Goal: Answer question/provide support

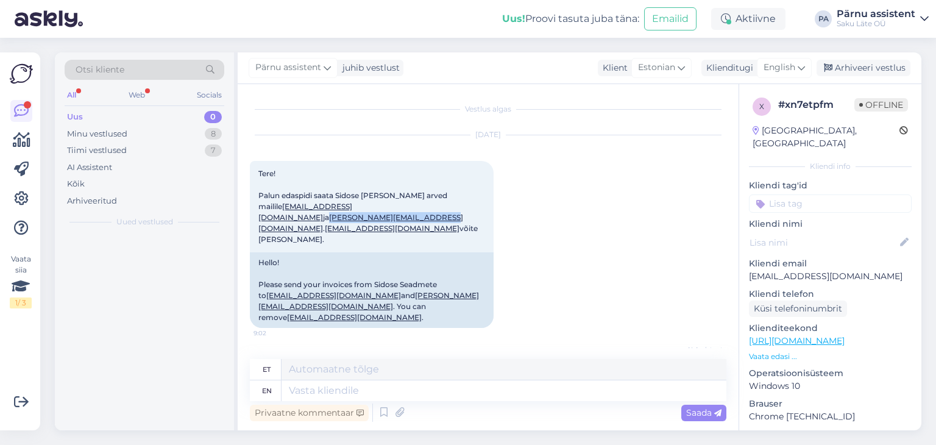
scroll to position [69, 0]
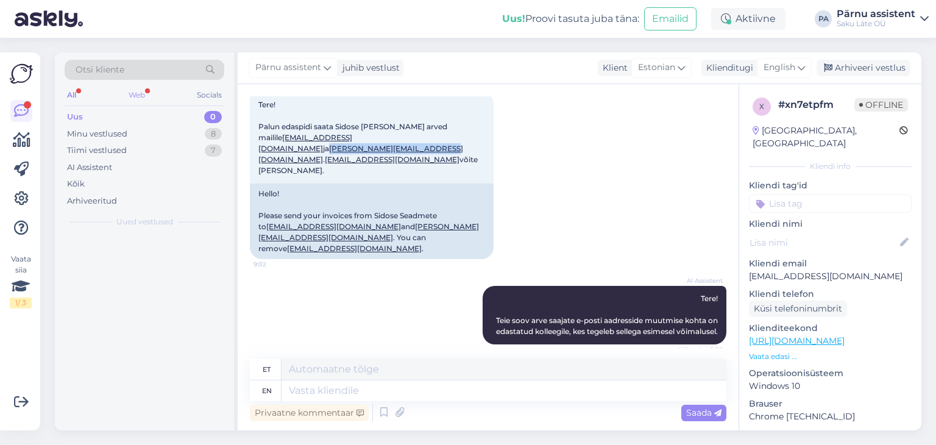
click at [135, 93] on div "Web" at bounding box center [136, 95] width 21 height 16
click at [89, 120] on div "Uus 0" at bounding box center [145, 116] width 160 height 17
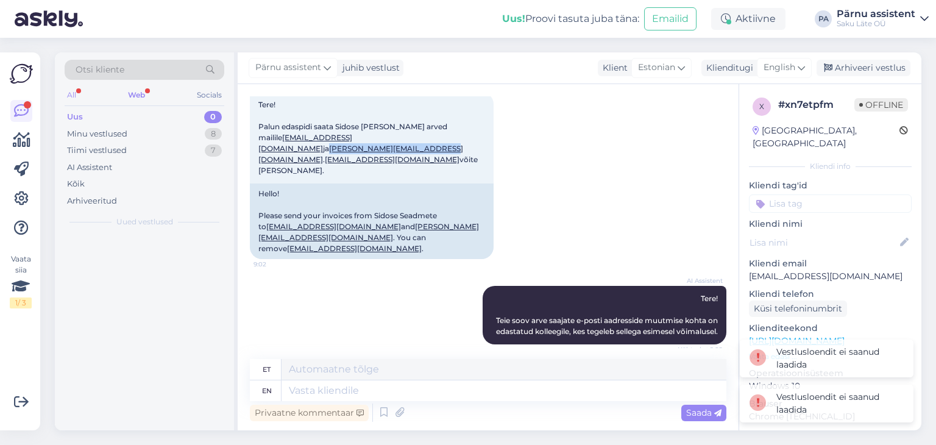
click at [71, 93] on div "All" at bounding box center [72, 95] width 14 height 16
click at [197, 118] on div "Uus 0" at bounding box center [145, 116] width 160 height 17
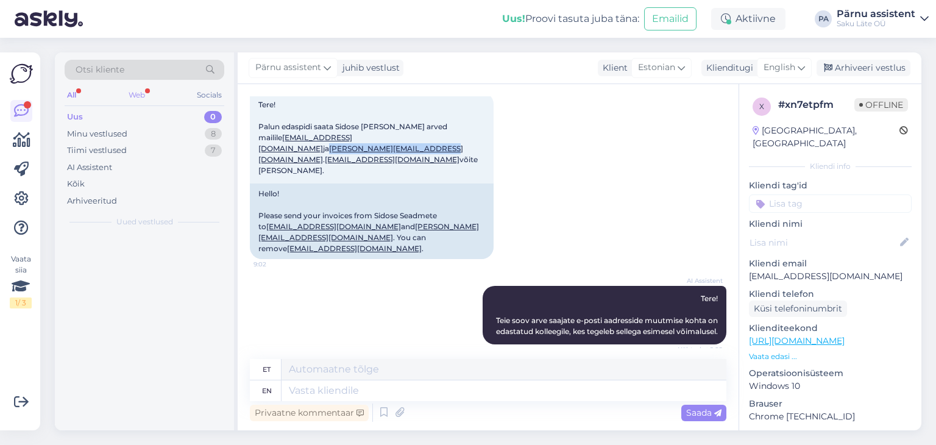
click at [141, 91] on div "Web" at bounding box center [136, 95] width 21 height 16
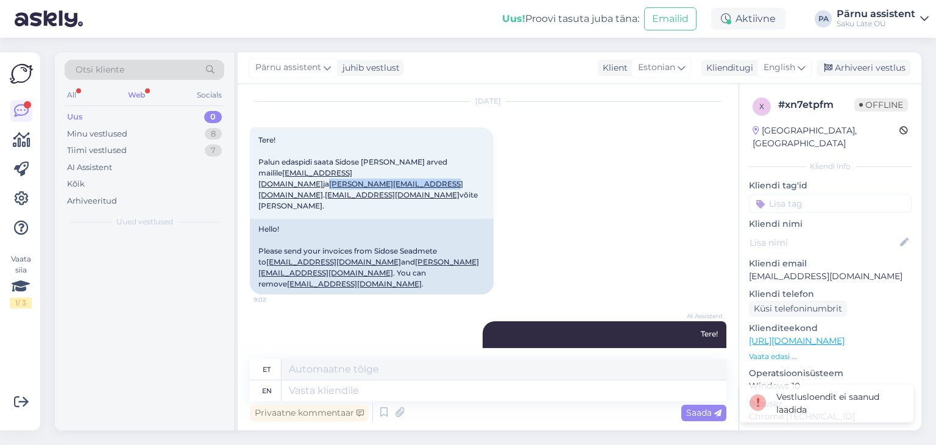
scroll to position [0, 0]
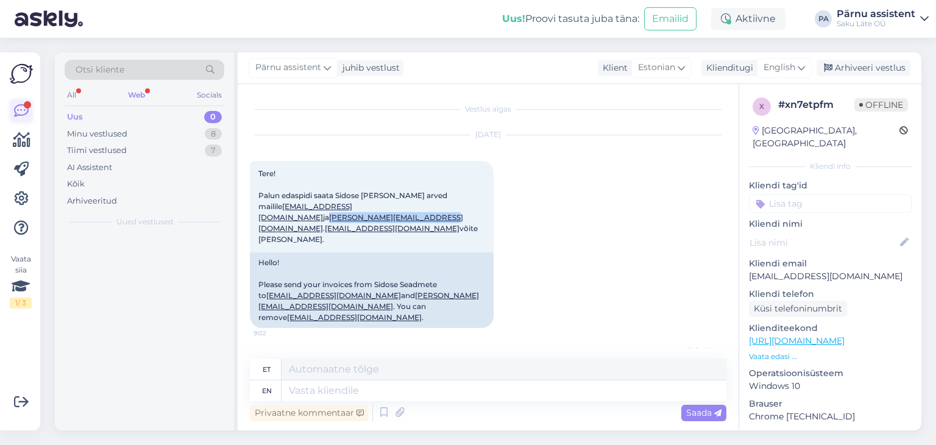
click at [25, 111] on icon at bounding box center [21, 111] width 15 height 15
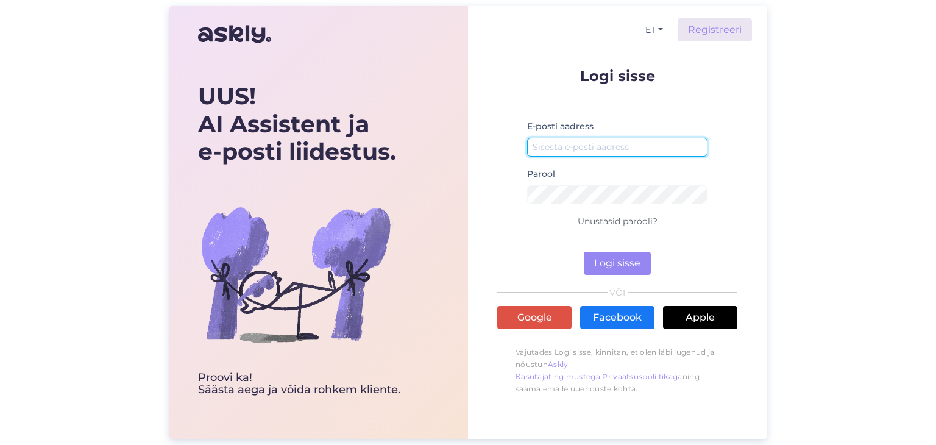
type input "[EMAIL_ADDRESS][DOMAIN_NAME]"
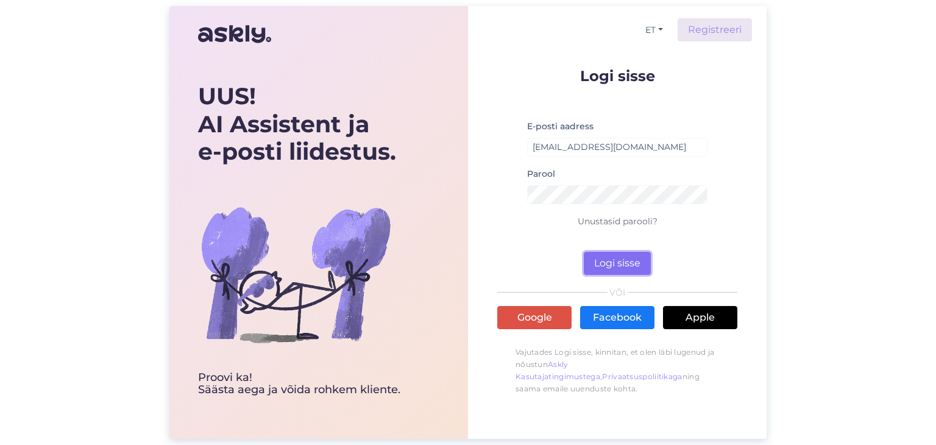
click at [636, 265] on button "Logi sisse" at bounding box center [617, 263] width 67 height 23
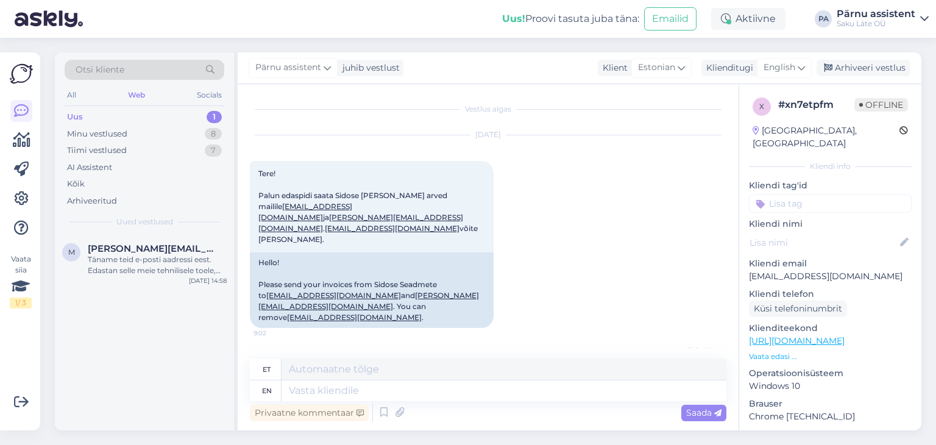
scroll to position [130, 0]
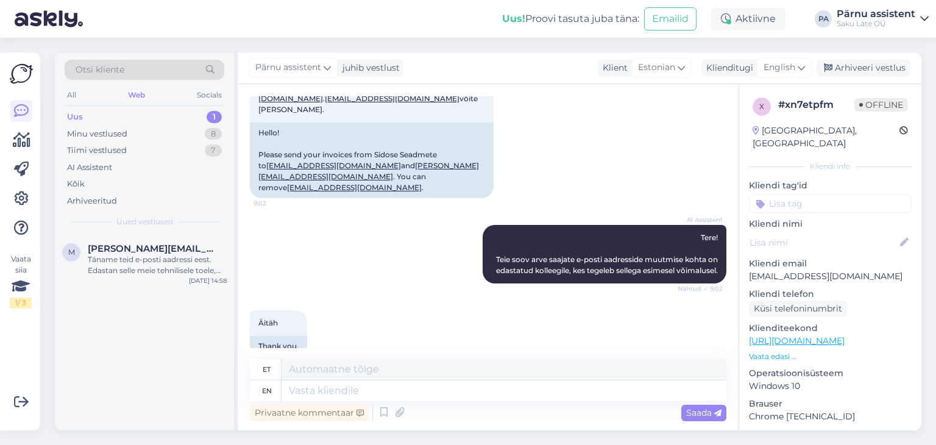
click at [127, 115] on div "Uus 1" at bounding box center [145, 116] width 160 height 17
click at [141, 251] on span "[PERSON_NAME][EMAIL_ADDRESS][PERSON_NAME][DOMAIN_NAME]" at bounding box center [151, 248] width 127 height 11
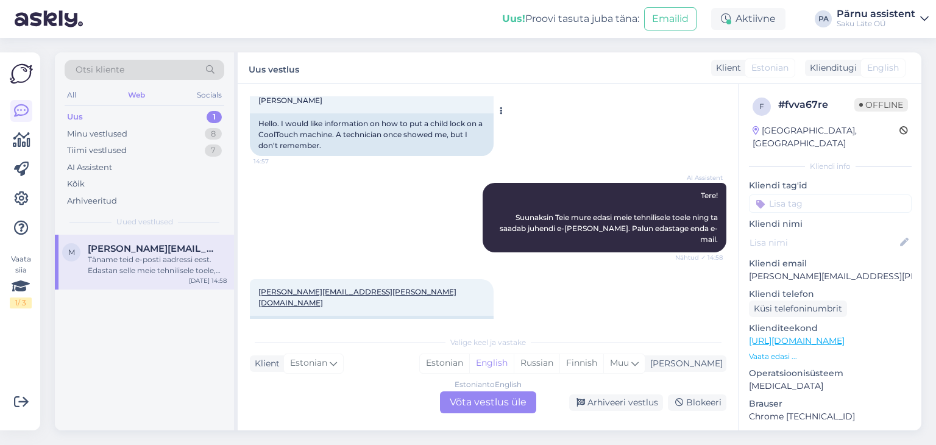
scroll to position [374, 0]
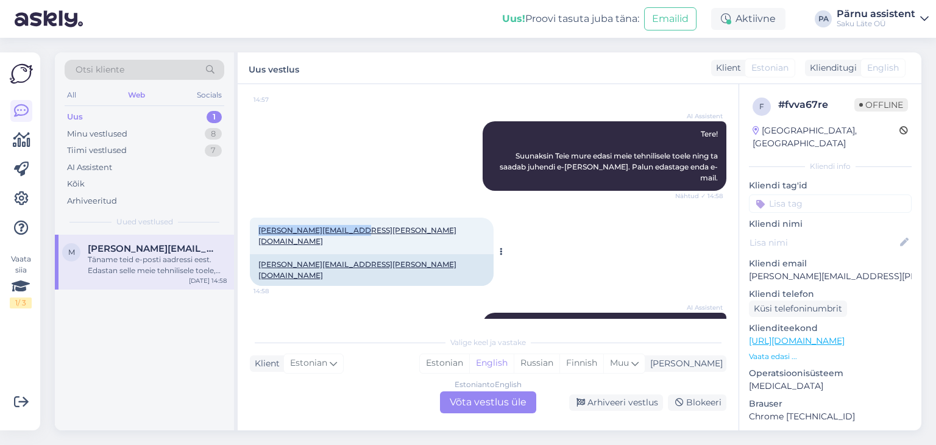
drag, startPoint x: 364, startPoint y: 208, endPoint x: 258, endPoint y: 205, distance: 106.7
click at [258, 218] on div "[PERSON_NAME][EMAIL_ADDRESS][PERSON_NAME][DOMAIN_NAME] 14:58" at bounding box center [372, 236] width 244 height 37
copy link "[PERSON_NAME][EMAIL_ADDRESS][PERSON_NAME][DOMAIN_NAME]"
click at [470, 401] on div "Estonian to English Võta vestlus üle" at bounding box center [488, 402] width 96 height 22
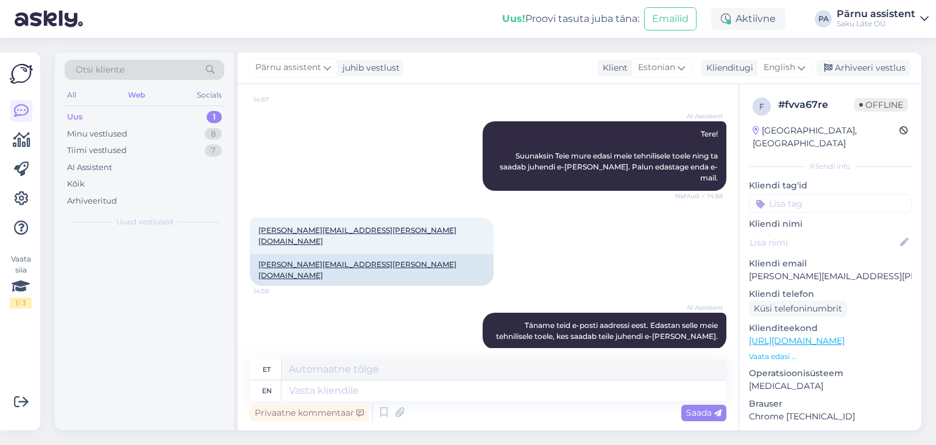
scroll to position [344, 0]
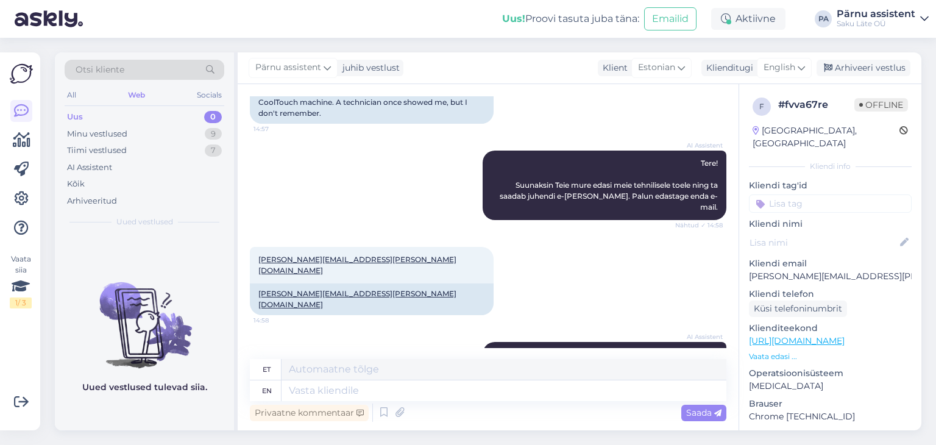
click at [178, 115] on div "Uus 0" at bounding box center [145, 116] width 160 height 17
